Goal: Information Seeking & Learning: Learn about a topic

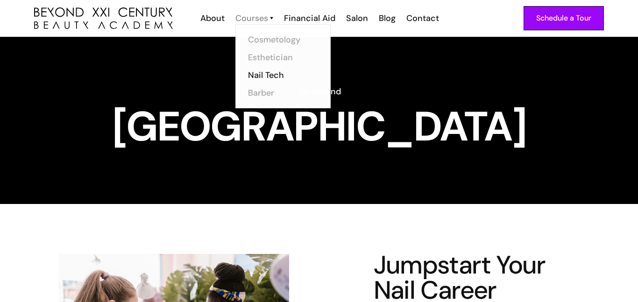
click at [257, 22] on div "Courses" at bounding box center [252, 18] width 33 height 12
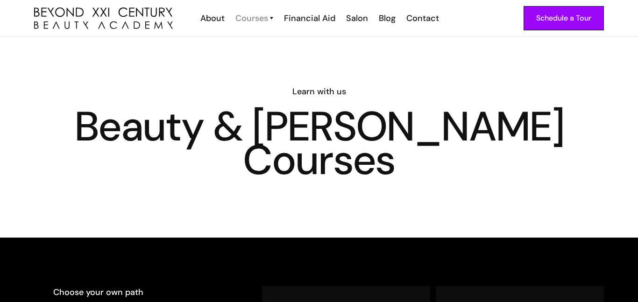
click at [267, 18] on div "Courses" at bounding box center [252, 18] width 33 height 12
click at [267, 17] on div "Courses" at bounding box center [252, 18] width 33 height 12
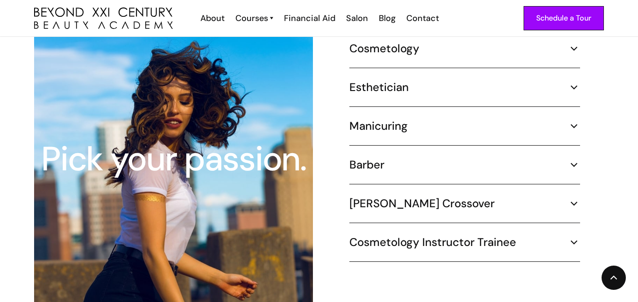
scroll to position [936, 0]
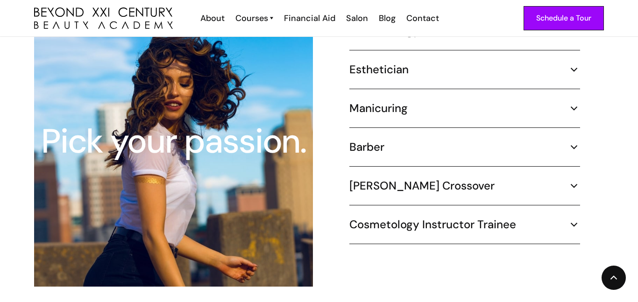
click at [455, 101] on div "Manicuring" at bounding box center [465, 108] width 231 height 14
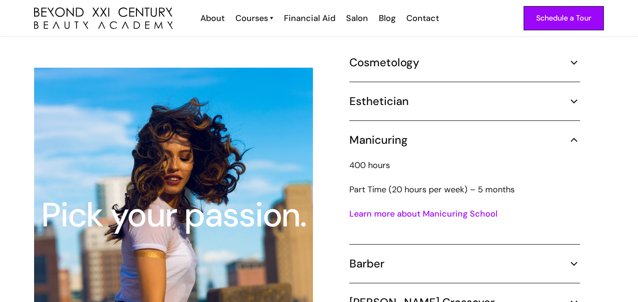
scroll to position [871, 0]
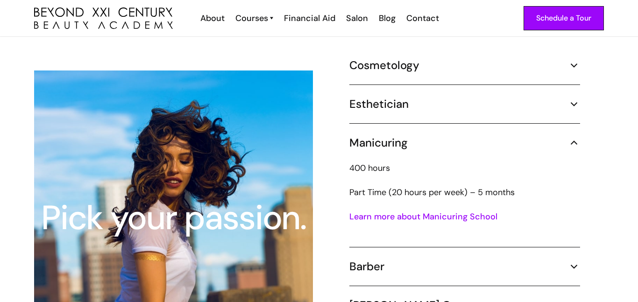
click at [397, 211] on link "Learn more about Manicuring School" at bounding box center [424, 216] width 148 height 11
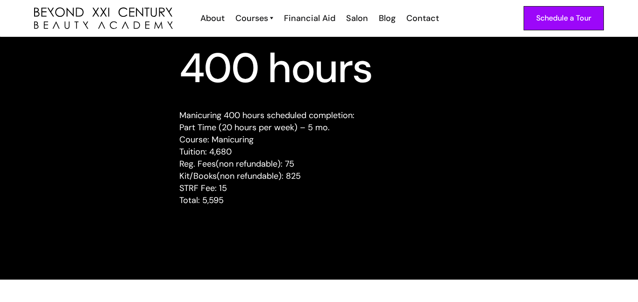
scroll to position [927, 0]
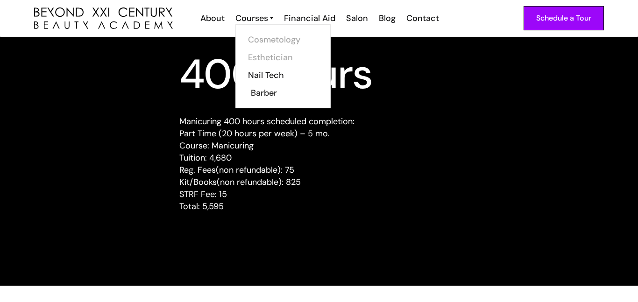
click at [259, 95] on link "Barber" at bounding box center [286, 93] width 70 height 18
